Goal: Check status: Check status

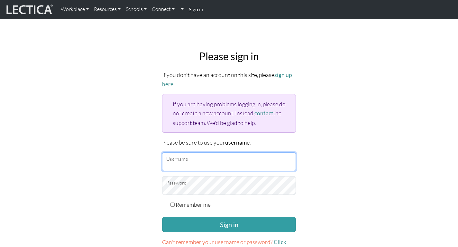
click at [242, 163] on input "Username" at bounding box center [229, 161] width 134 height 19
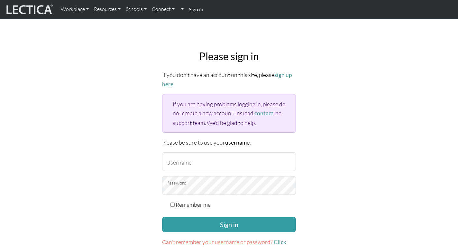
type input "ah@workwell.com.au"
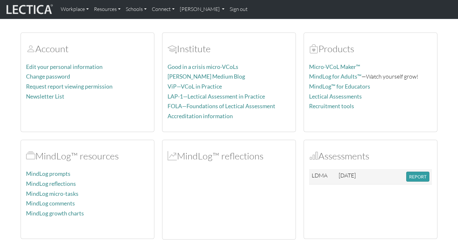
scroll to position [35, 0]
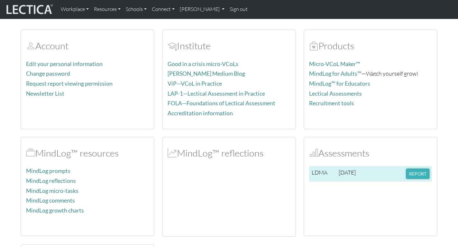
click at [421, 172] on button "REPORT" at bounding box center [417, 173] width 23 height 10
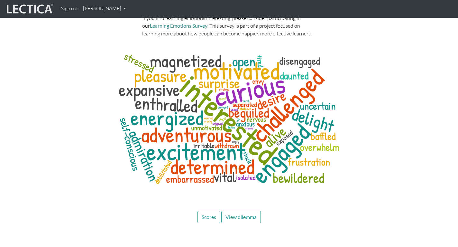
scroll to position [2978, 0]
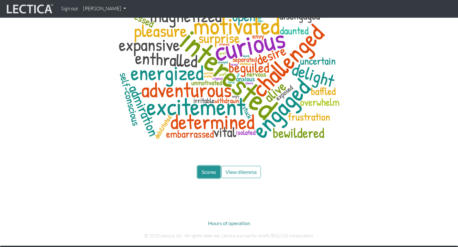
click at [204, 168] on span "Scores" at bounding box center [209, 171] width 14 height 6
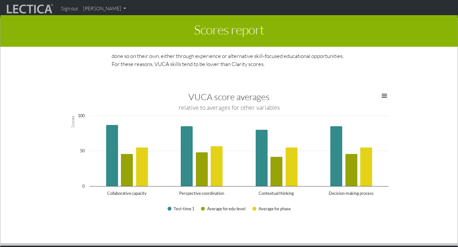
scroll to position [1074, 0]
